Goal: Task Accomplishment & Management: Complete application form

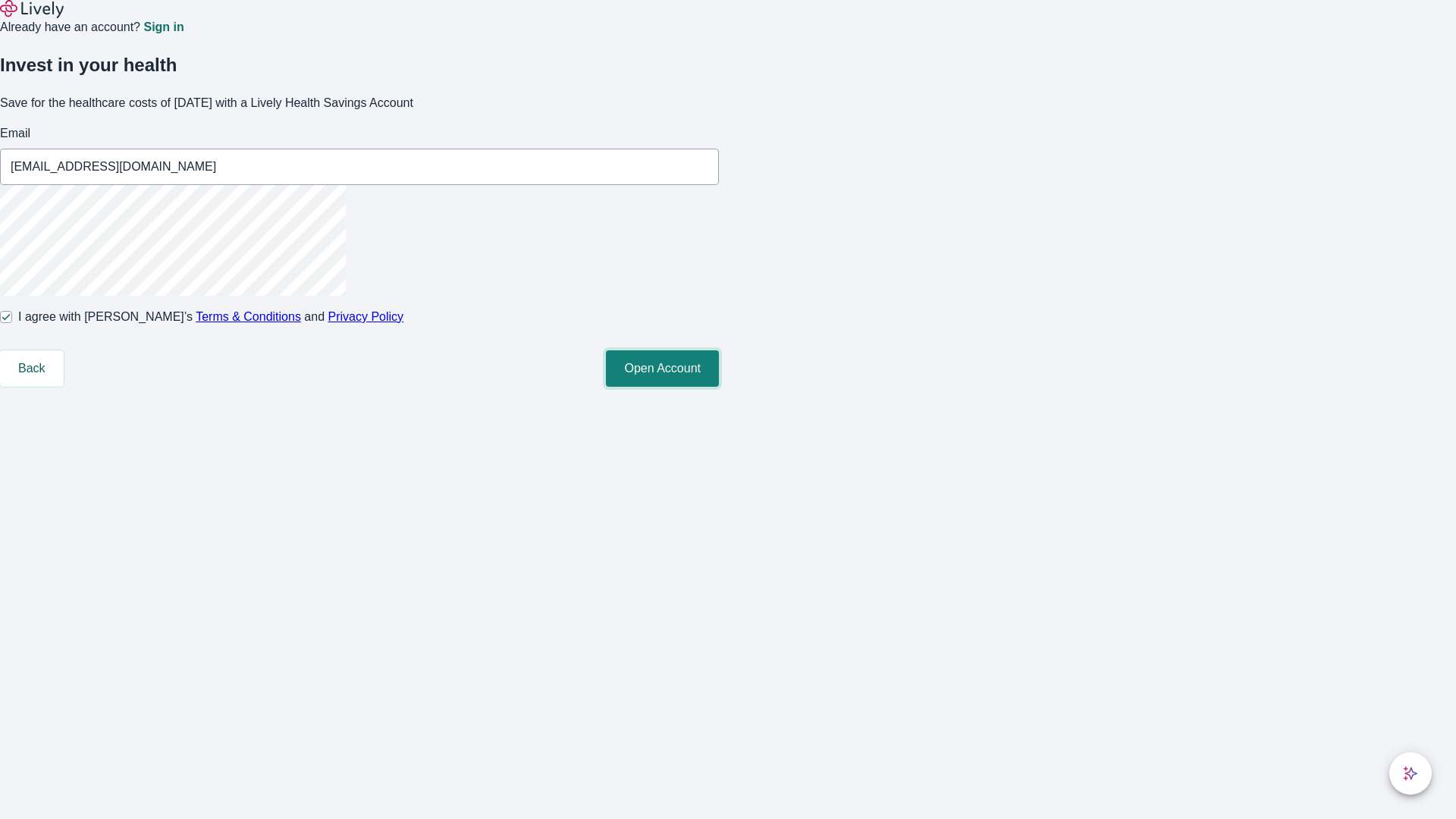
click at [719, 387] on button "Open Account" at bounding box center [662, 369] width 113 height 36
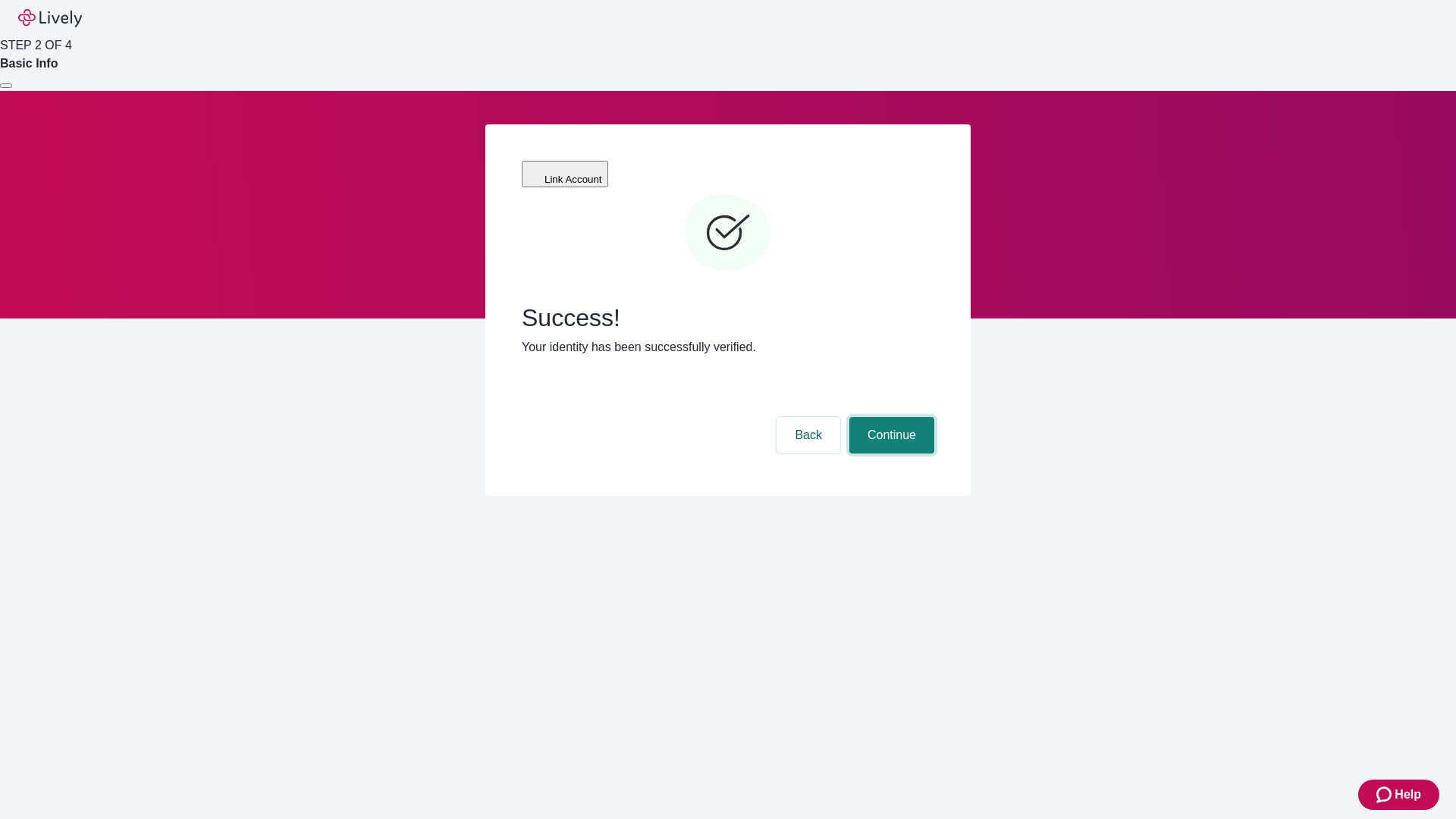
click at [889, 417] on button "Continue" at bounding box center [892, 435] width 84 height 36
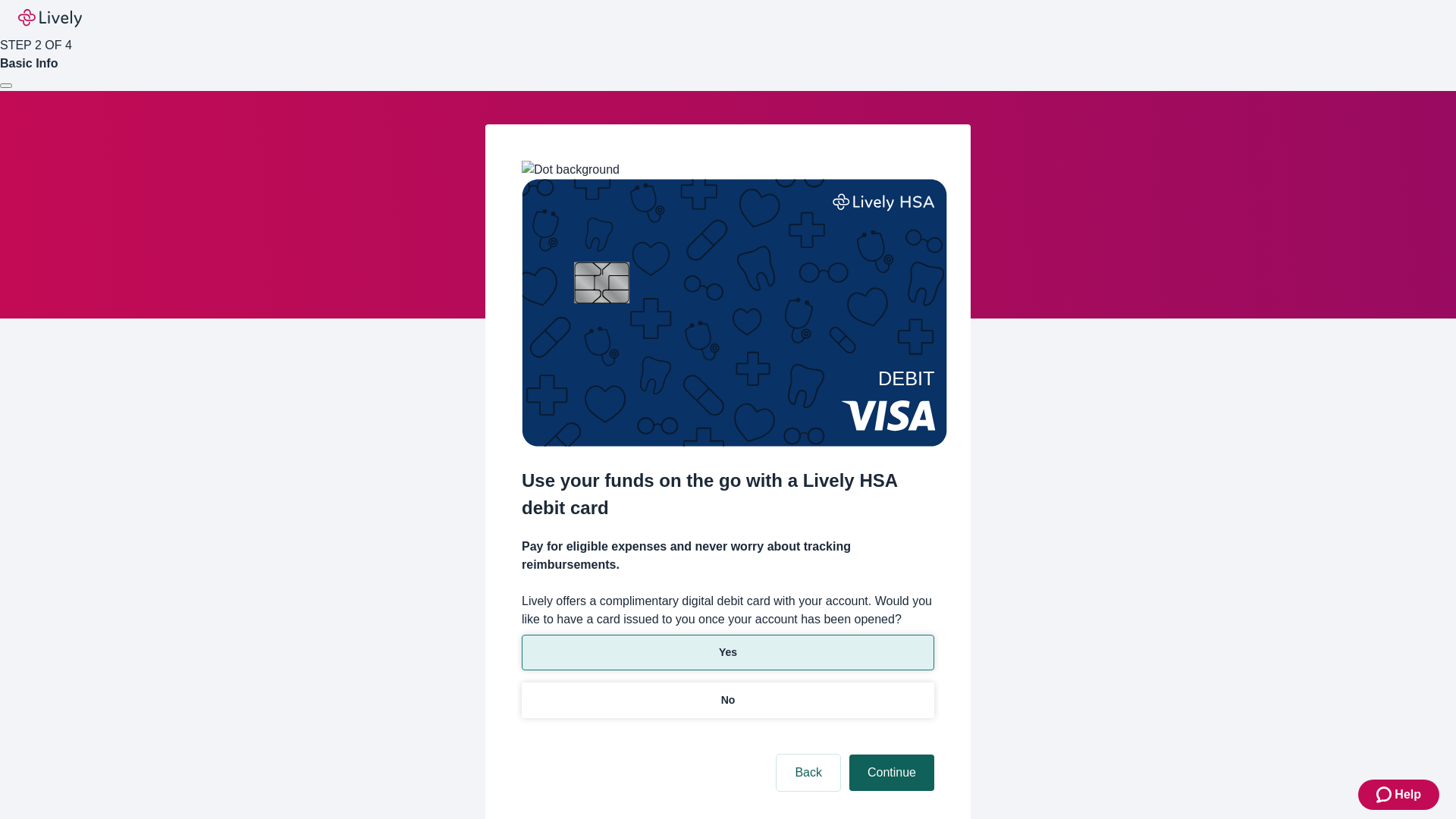
click at [727, 645] on p "Yes" at bounding box center [728, 653] width 18 height 16
click at [889, 754] on button "Continue" at bounding box center [892, 772] width 84 height 36
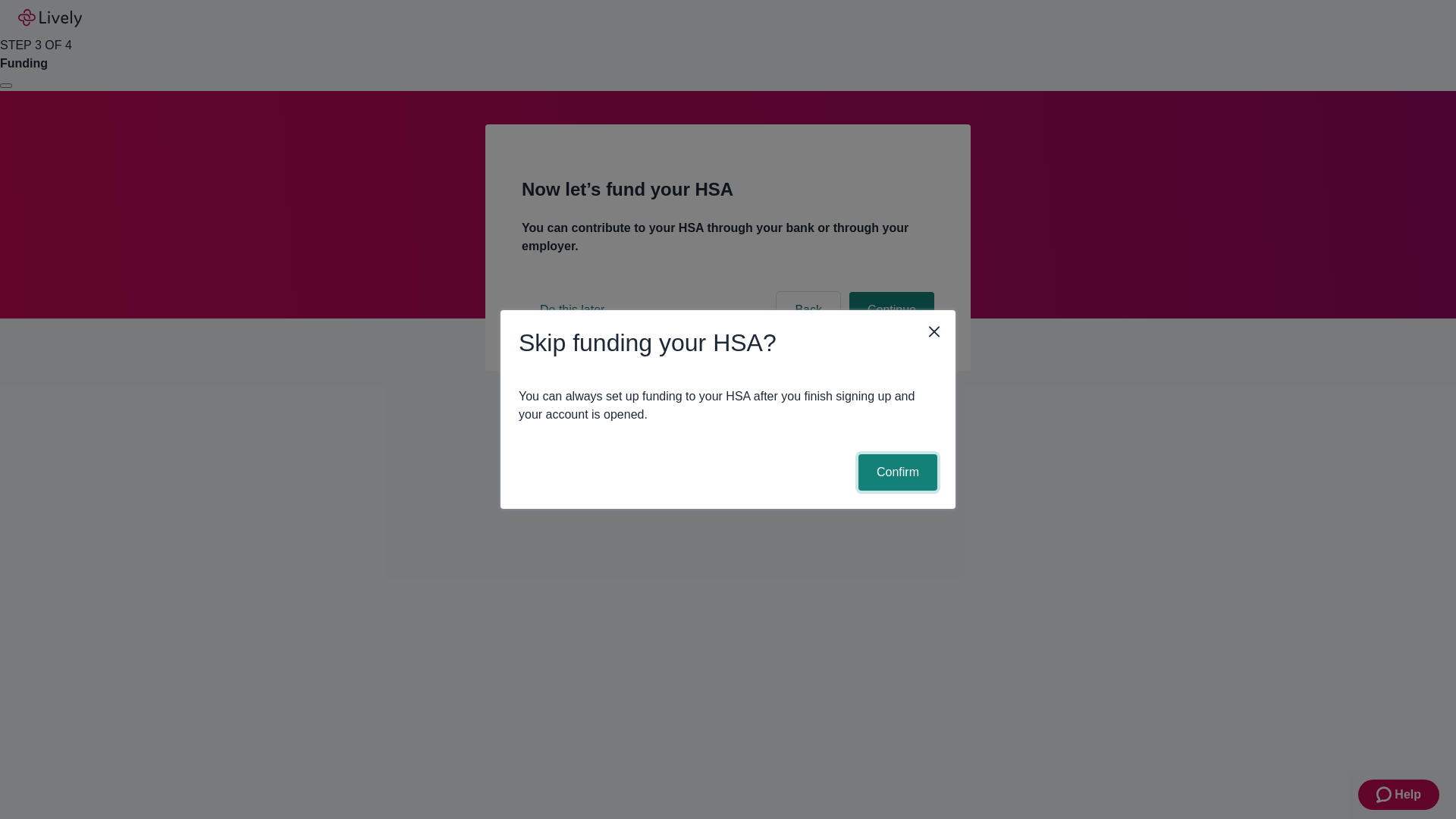
click at [895, 473] on button "Confirm" at bounding box center [898, 472] width 79 height 36
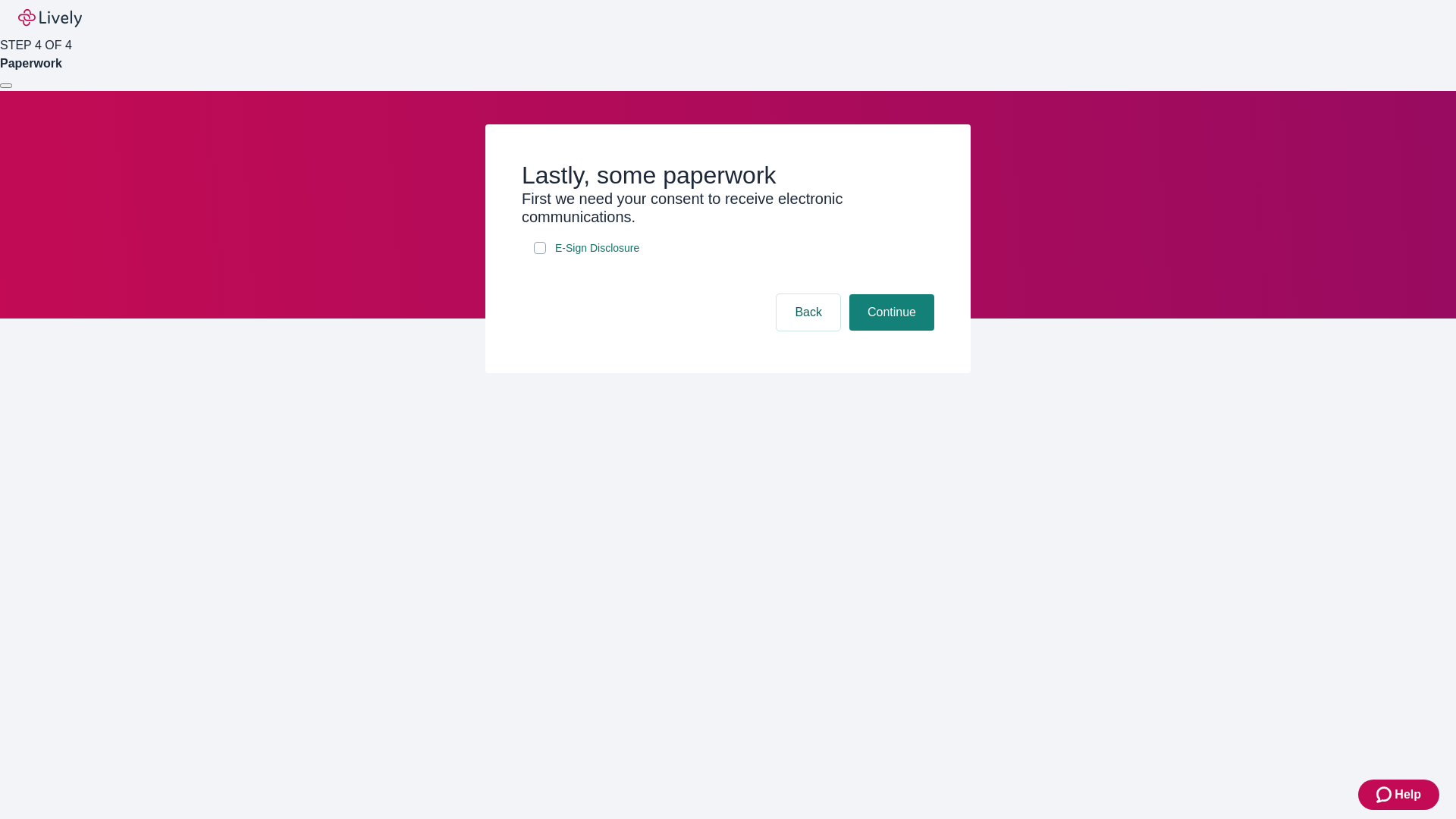
click at [540, 254] on input "E-Sign Disclosure" at bounding box center [539, 247] width 12 height 12
checkbox input "true"
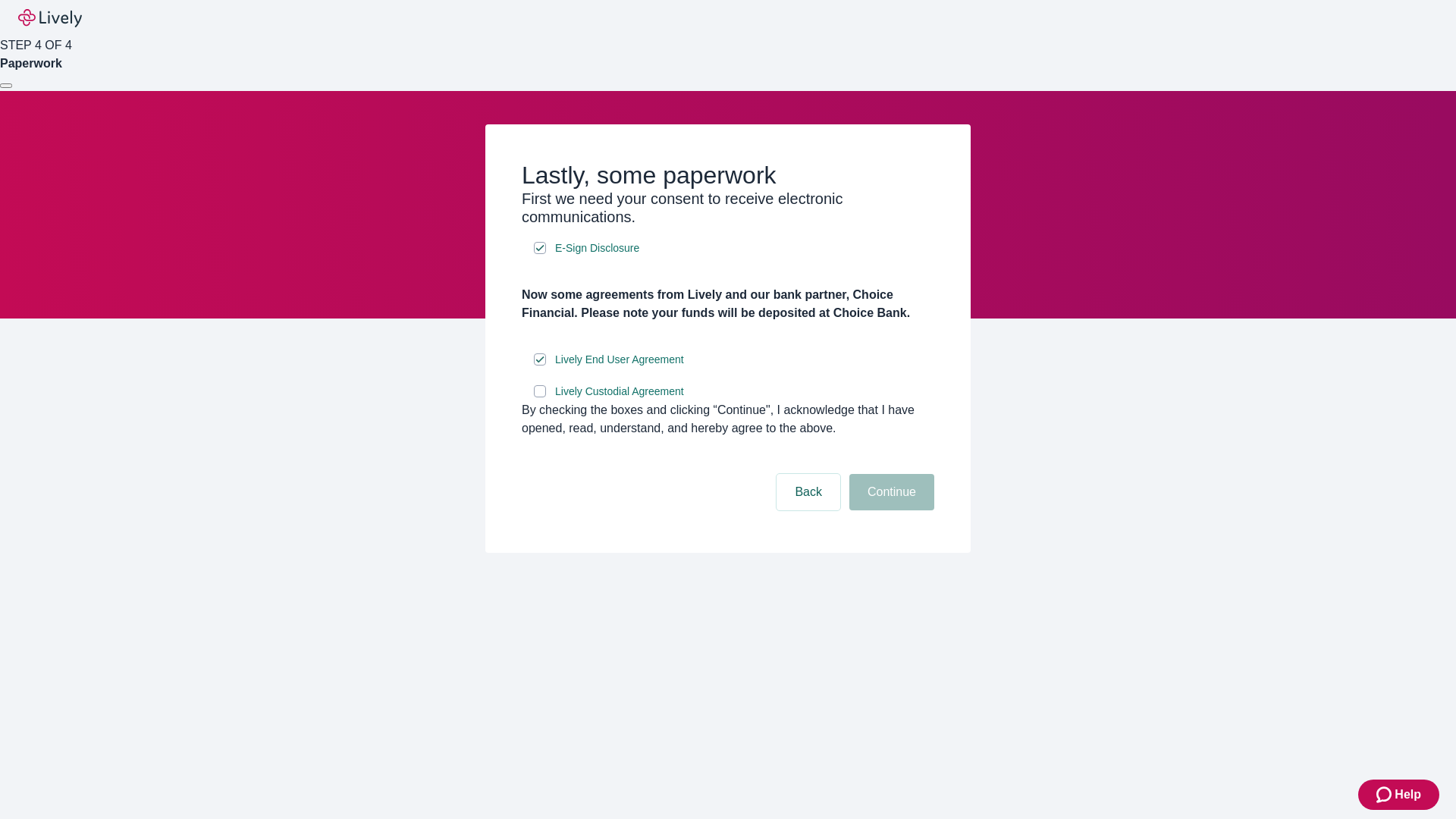
click at [540, 397] on input "Lively Custodial Agreement" at bounding box center [539, 391] width 12 height 12
checkbox input "true"
click at [889, 511] on button "Continue" at bounding box center [892, 492] width 84 height 36
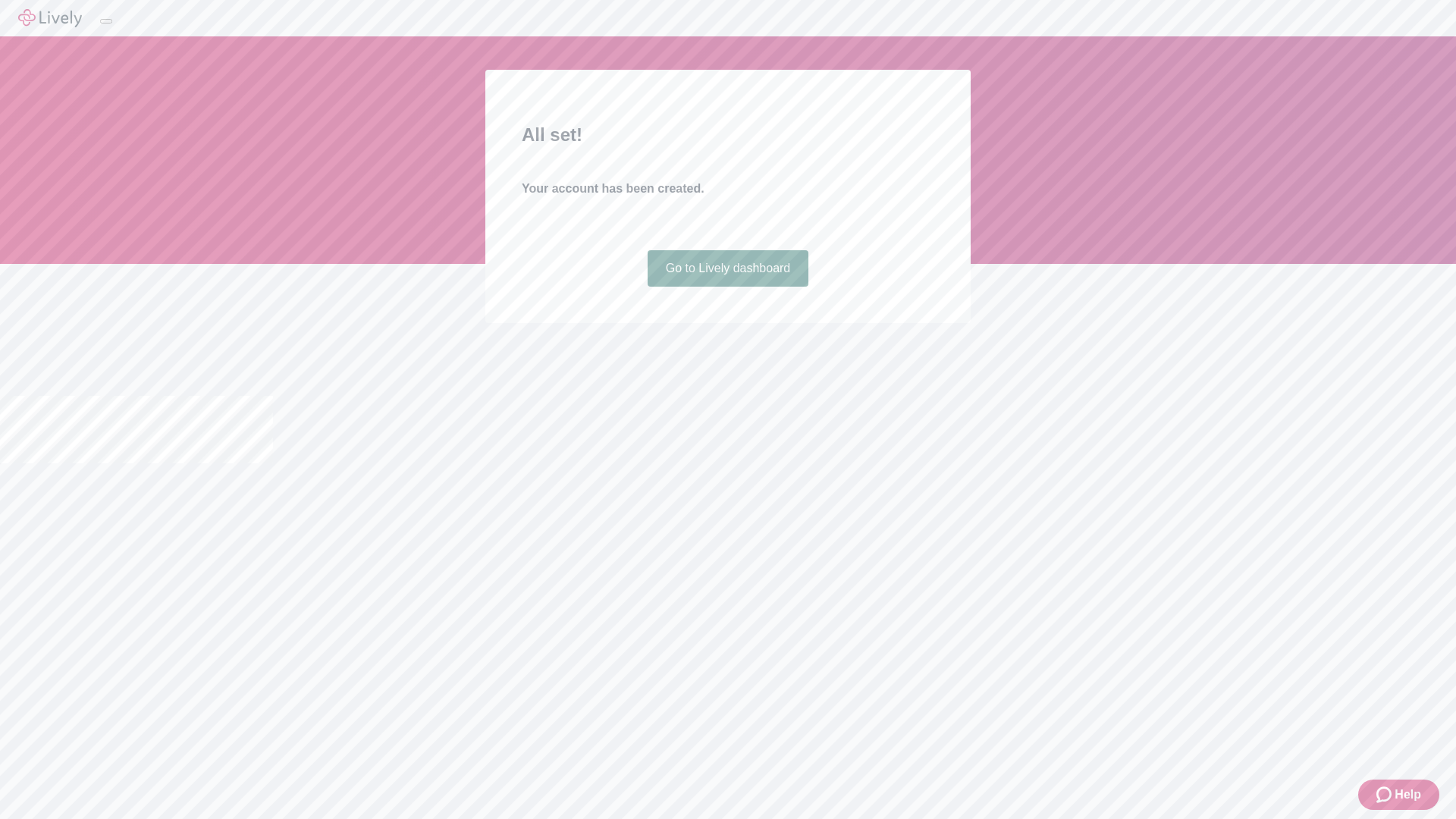
click at [727, 287] on link "Go to Lively dashboard" at bounding box center [728, 268] width 162 height 36
